Goal: Transaction & Acquisition: Purchase product/service

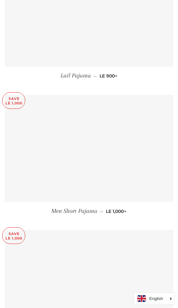
scroll to position [6458, 0]
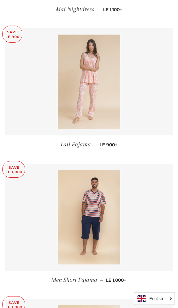
click at [140, 47] on link at bounding box center [89, 81] width 169 height 107
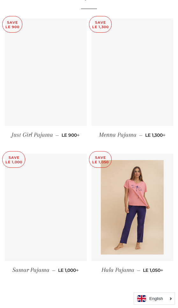
scroll to position [735, 0]
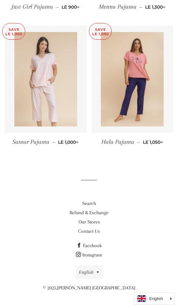
click at [51, 107] on img at bounding box center [45, 79] width 63 height 94
